Goal: Find contact information: Find contact information

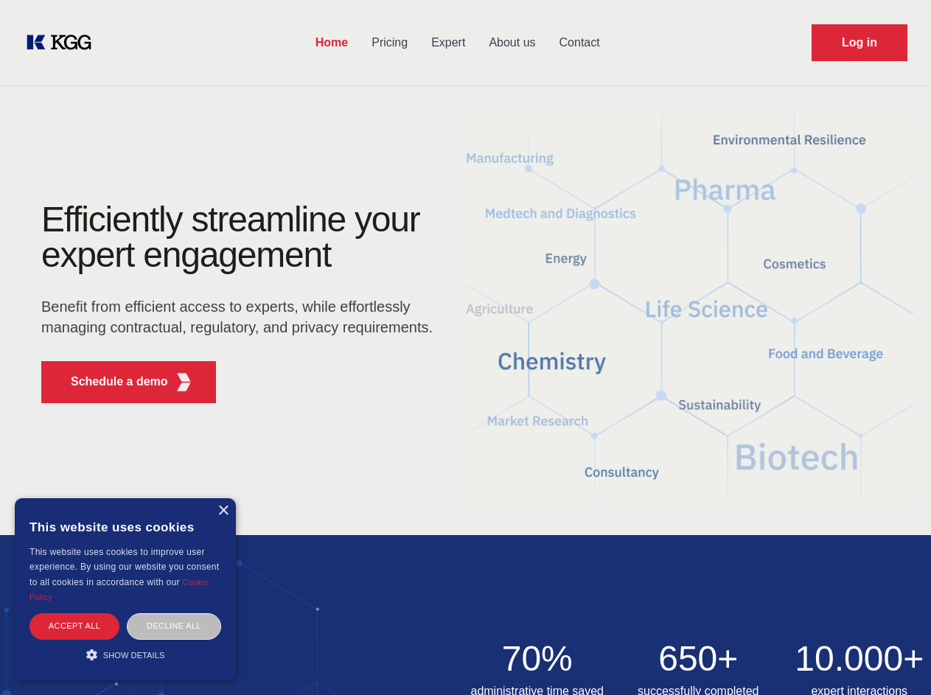
click at [465, 347] on div "Efficiently streamline your expert engagement Benefit from efficient access to …" at bounding box center [242, 308] width 448 height 213
click at [111, 382] on p "Schedule a demo" at bounding box center [119, 382] width 97 height 18
click at [223, 511] on div "× This website uses cookies This website uses cookies to improve user experienc…" at bounding box center [125, 589] width 221 height 182
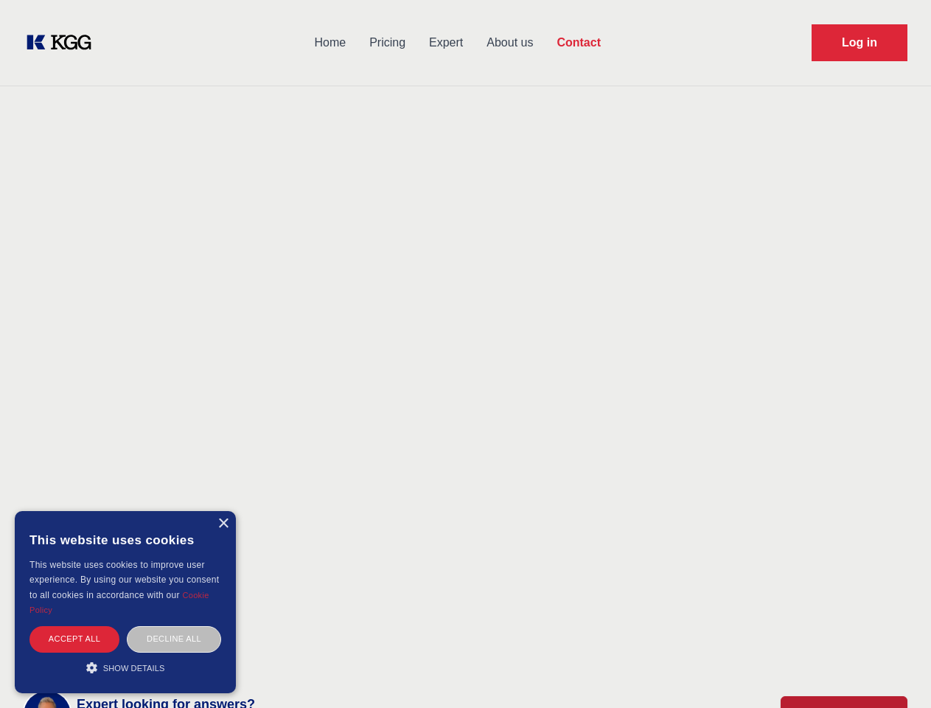
click at [74, 626] on div "Accept all" at bounding box center [74, 639] width 90 height 26
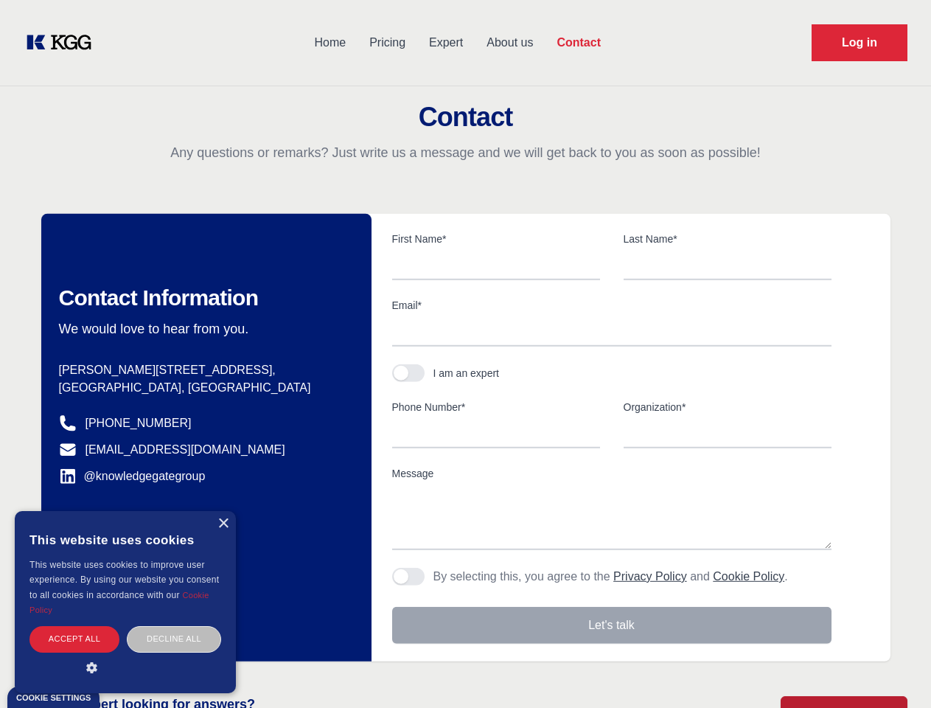
click at [174, 626] on div "Contact Information We would love to hear from you. Postal address [PERSON_NAME…" at bounding box center [206, 437] width 330 height 447
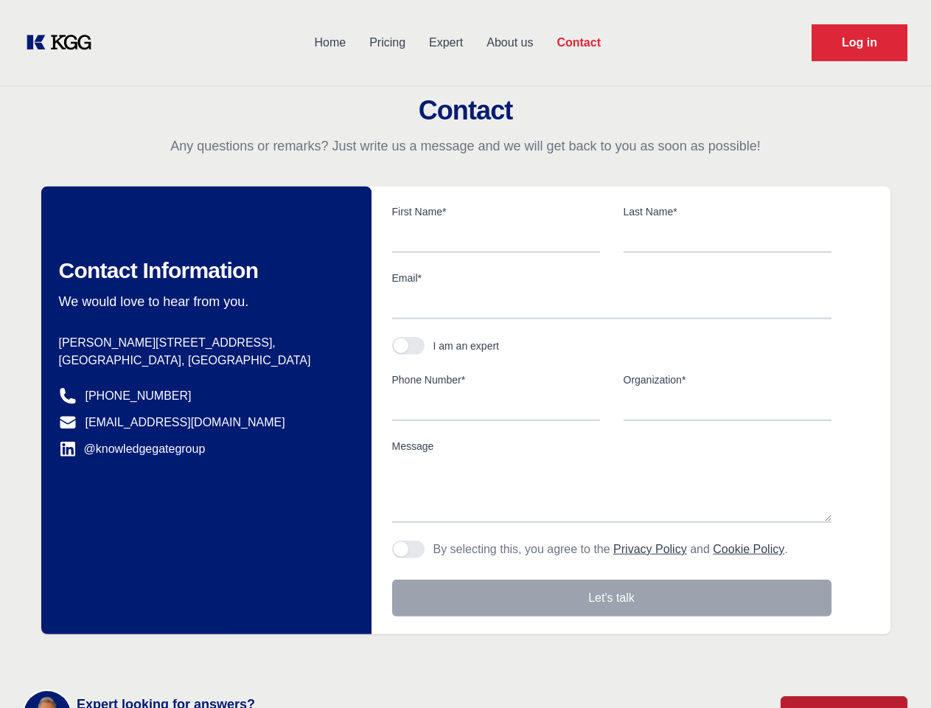
click at [125, 654] on main "Contact Any questions or remarks? Just write us a message and we will get back …" at bounding box center [465, 383] width 931 height 767
